Goal: Task Accomplishment & Management: Manage account settings

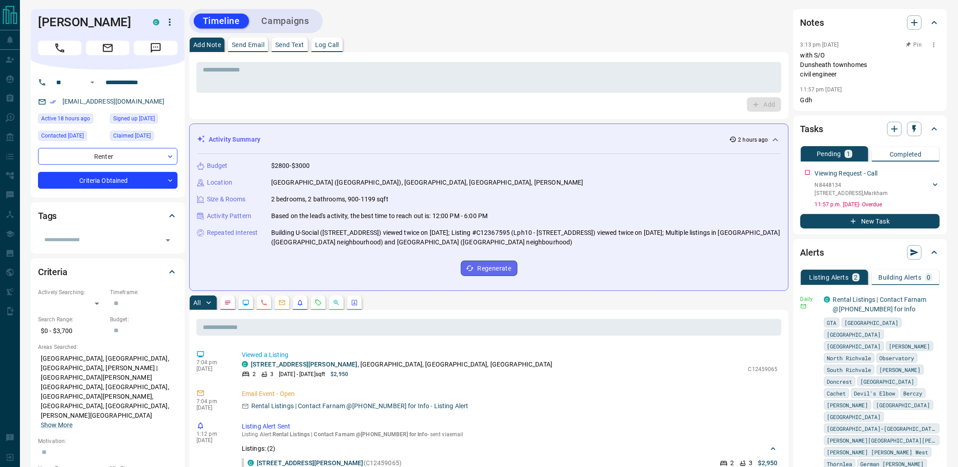
click at [826, 67] on p "with S/O Dunsheath townhomes civil engineer" at bounding box center [870, 65] width 139 height 29
drag, startPoint x: 577, startPoint y: 251, endPoint x: 202, endPoint y: 109, distance: 402.0
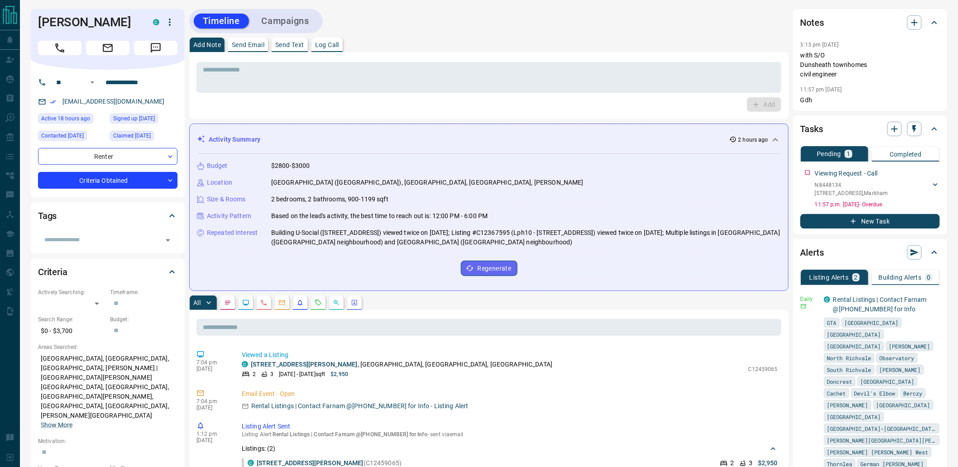
click at [190, 109] on div "* ​ Add" at bounding box center [489, 85] width 600 height 67
drag, startPoint x: 561, startPoint y: 245, endPoint x: 201, endPoint y: 162, distance: 369.1
click at [201, 162] on div "Budget $2800-$3000 Location [GEOGRAPHIC_DATA] ([GEOGRAPHIC_DATA]), [GEOGRAPHIC_…" at bounding box center [489, 219] width 584 height 130
click at [201, 161] on div "Budget" at bounding box center [228, 166] width 63 height 10
